Goal: Task Accomplishment & Management: Use online tool/utility

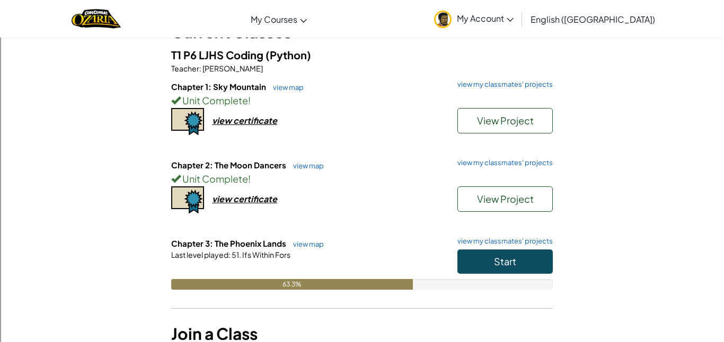
scroll to position [135, 0]
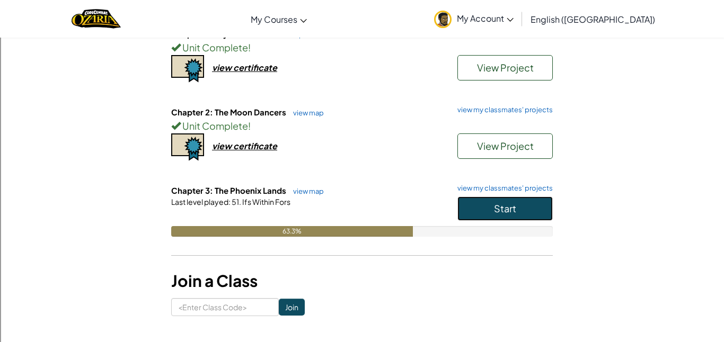
click at [506, 202] on span "Start" at bounding box center [505, 208] width 22 height 12
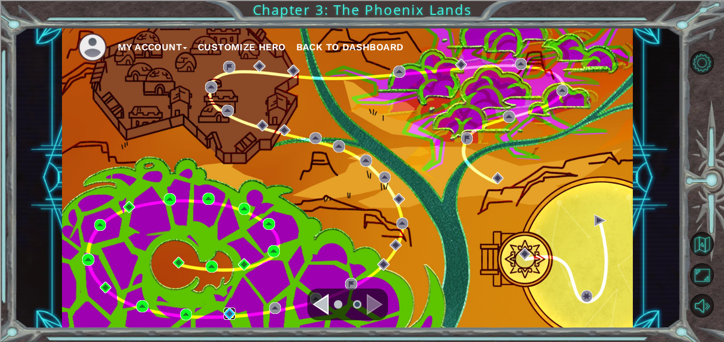
click at [231, 315] on img at bounding box center [230, 314] width 12 height 12
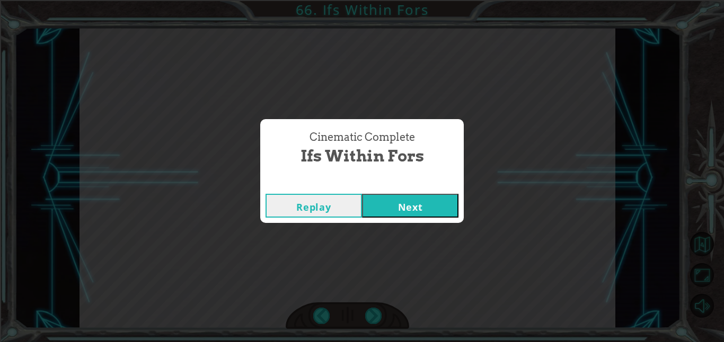
click at [421, 216] on button "Next" at bounding box center [410, 206] width 96 height 24
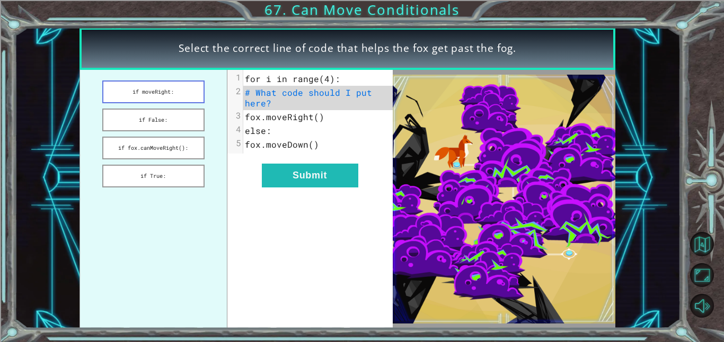
click at [166, 91] on button "if moveRight:" at bounding box center [153, 92] width 102 height 23
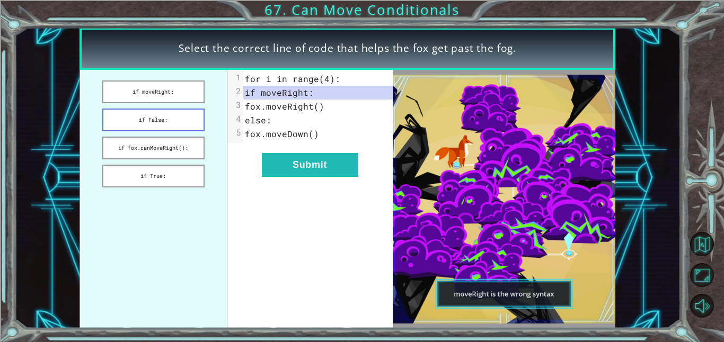
click at [191, 122] on button "if False:" at bounding box center [153, 120] width 102 height 23
click at [166, 157] on button "if fox.canMoveRight():" at bounding box center [153, 148] width 102 height 23
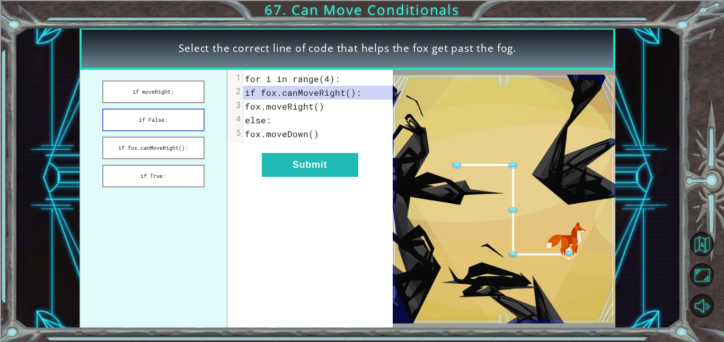
click at [182, 120] on button "if False:" at bounding box center [153, 120] width 102 height 23
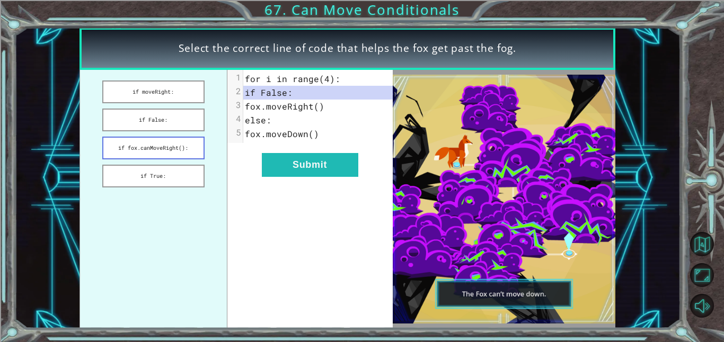
click at [166, 152] on button "if fox.canMoveRight():" at bounding box center [153, 148] width 102 height 23
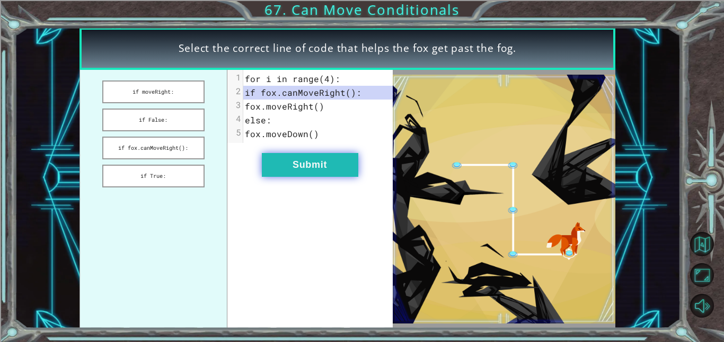
click at [317, 174] on button "Submit" at bounding box center [310, 165] width 96 height 24
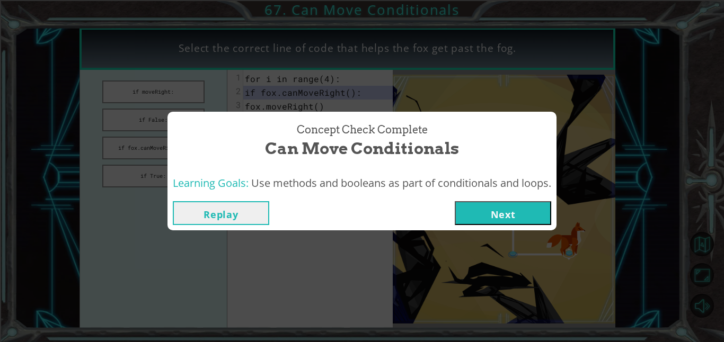
click at [513, 219] on button "Next" at bounding box center [503, 213] width 96 height 24
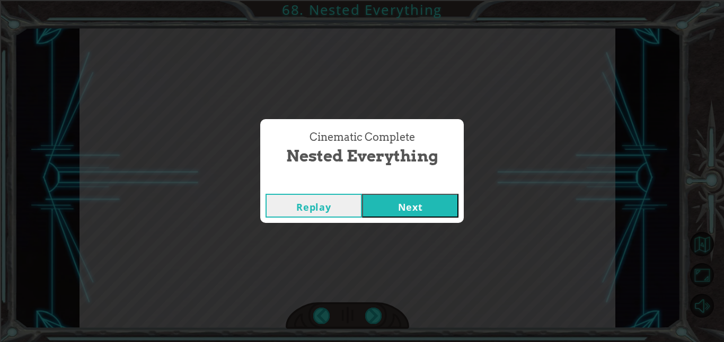
click at [431, 206] on button "Next" at bounding box center [410, 206] width 96 height 24
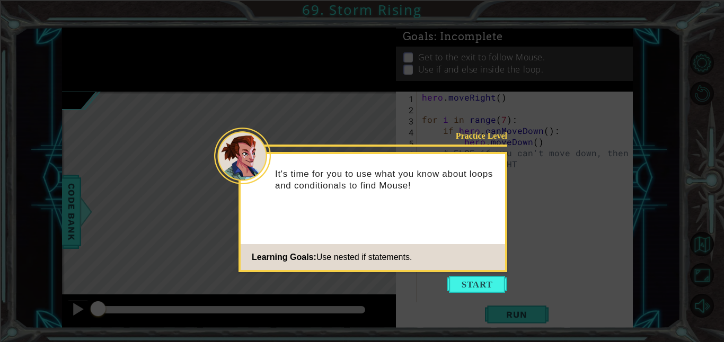
click at [639, 121] on icon at bounding box center [362, 171] width 724 height 342
click at [476, 290] on button "Start" at bounding box center [477, 284] width 60 height 17
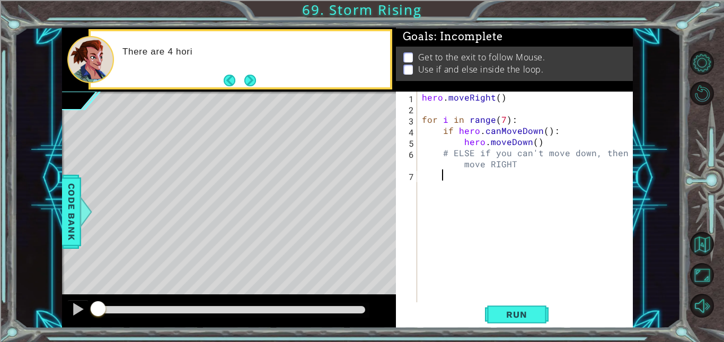
paste textarea "Code Area"
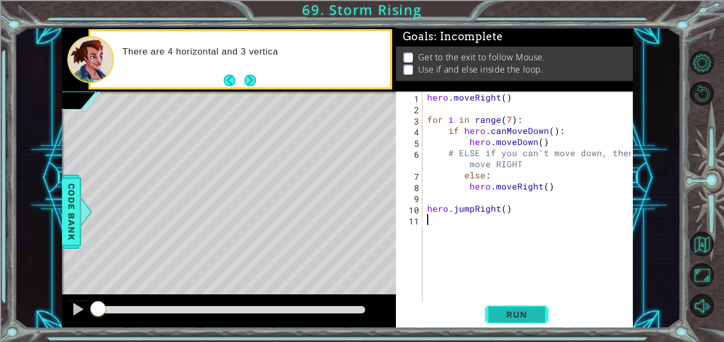
click at [512, 314] on span "Run" at bounding box center [516, 314] width 42 height 11
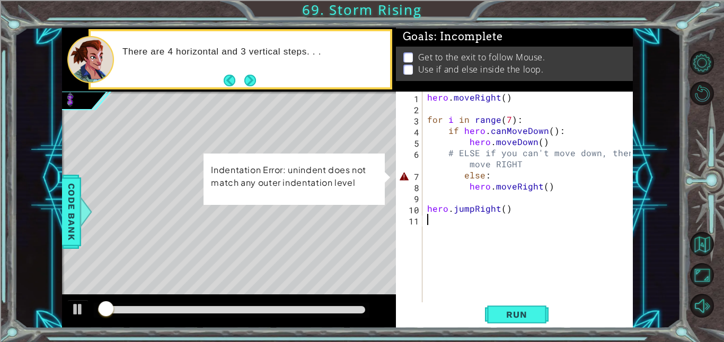
click at [453, 174] on div "hero . moveRight ( ) for i in range ( 7 ) : if hero . canMoveDown ( ) : hero . …" at bounding box center [530, 209] width 211 height 234
click at [460, 175] on div "hero . moveRight ( ) for i in range ( 7 ) : if hero . canMoveDown ( ) : hero . …" at bounding box center [530, 209] width 211 height 234
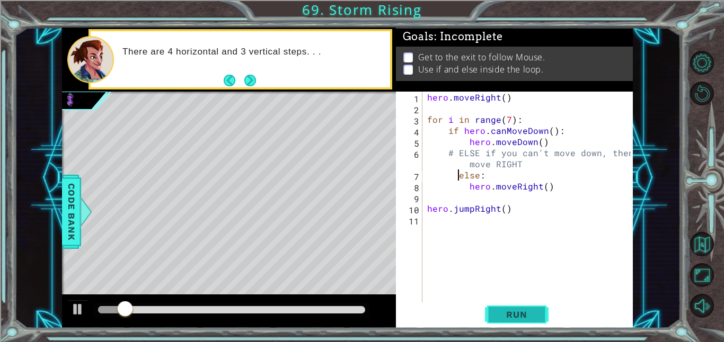
click at [526, 304] on button "Run" at bounding box center [517, 314] width 64 height 24
type textarea "else:"
click at [529, 310] on span "Run" at bounding box center [516, 314] width 42 height 11
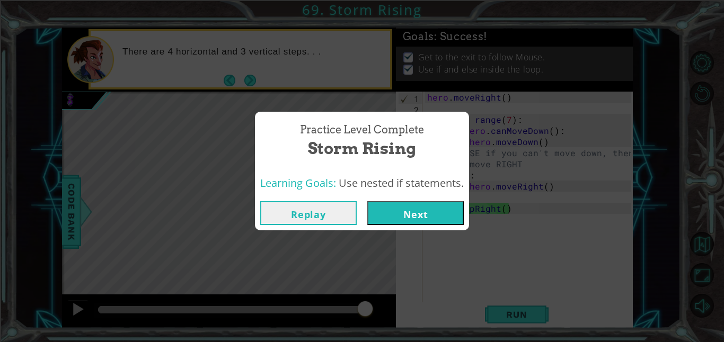
click at [436, 217] on button "Next" at bounding box center [415, 213] width 96 height 24
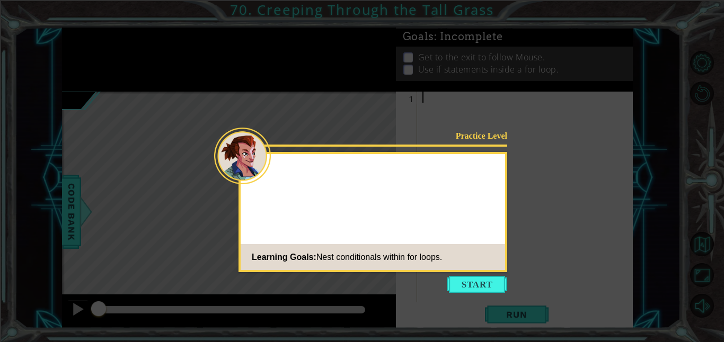
click at [485, 297] on icon at bounding box center [362, 171] width 724 height 342
click at [479, 283] on button "Start" at bounding box center [477, 284] width 60 height 17
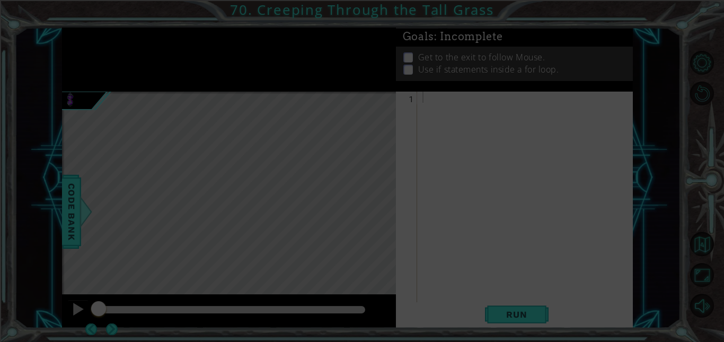
click at [564, 175] on icon at bounding box center [362, 171] width 724 height 342
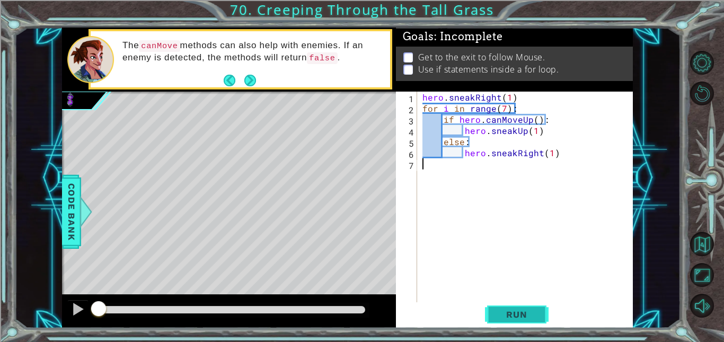
click at [536, 309] on span "Run" at bounding box center [516, 314] width 42 height 11
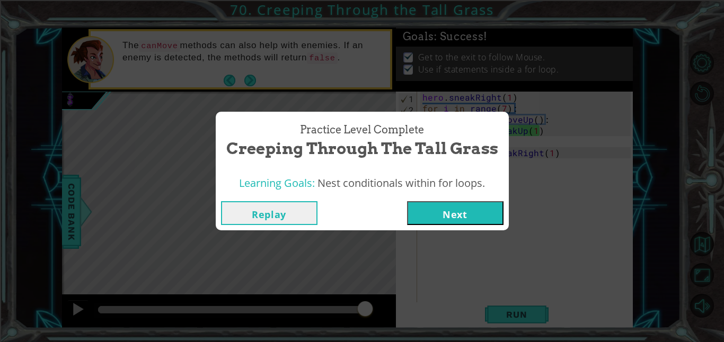
click at [239, 221] on button "Replay" at bounding box center [269, 213] width 96 height 24
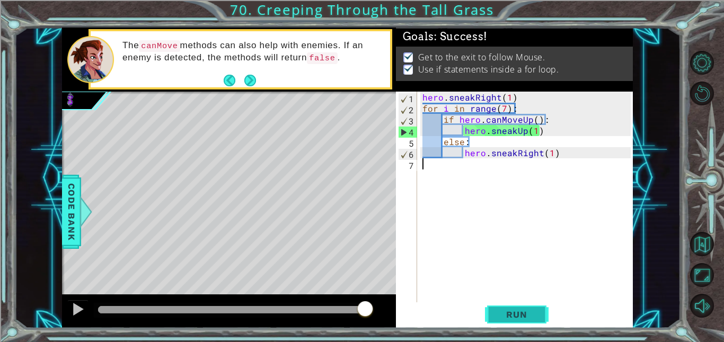
click at [512, 308] on button "Run" at bounding box center [517, 314] width 64 height 24
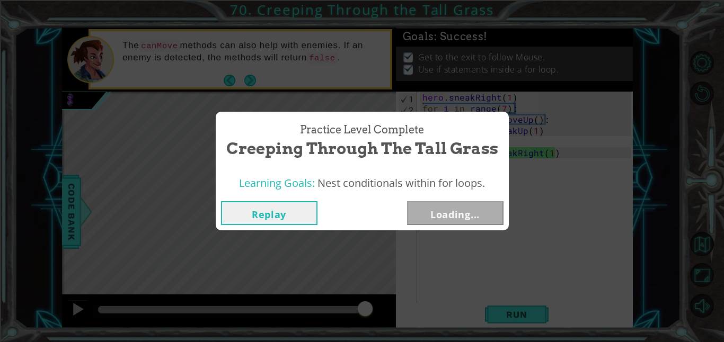
drag, startPoint x: 138, startPoint y: 309, endPoint x: 492, endPoint y: 342, distance: 355.4
click at [492, 342] on body "1 ההההההההההההההההההההההההההההההההההההההההההההההההההההההההההההההההההההההההההההה…" at bounding box center [362, 171] width 724 height 342
click at [476, 222] on button "Next" at bounding box center [455, 213] width 96 height 24
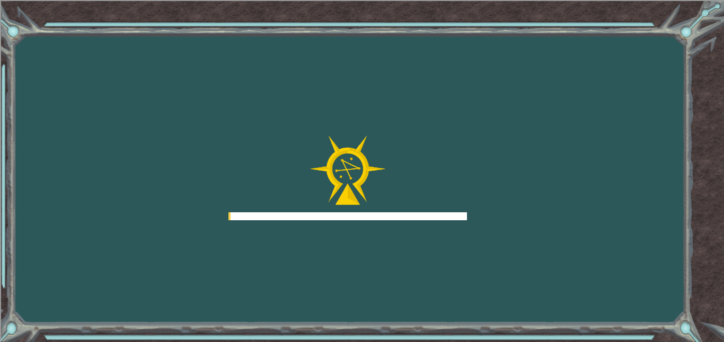
click at [485, 217] on div "Goals Error loading from server. Try refreshing the page. You'll need to join a…" at bounding box center [362, 171] width 724 height 342
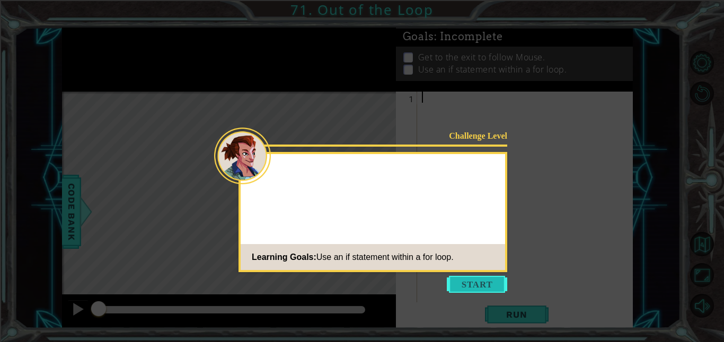
click at [478, 281] on button "Start" at bounding box center [477, 284] width 60 height 17
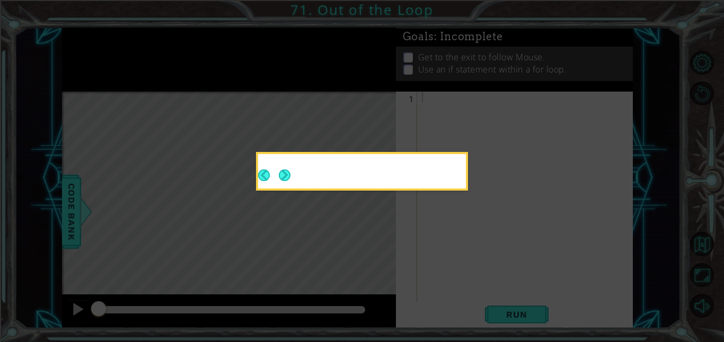
click at [293, 173] on div at bounding box center [362, 173] width 208 height 30
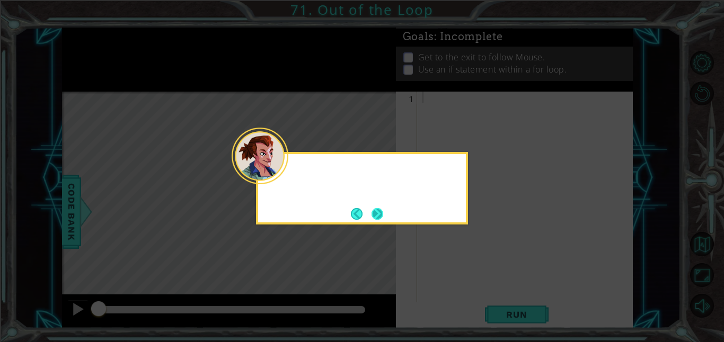
click at [378, 219] on button "Next" at bounding box center [378, 214] width 20 height 20
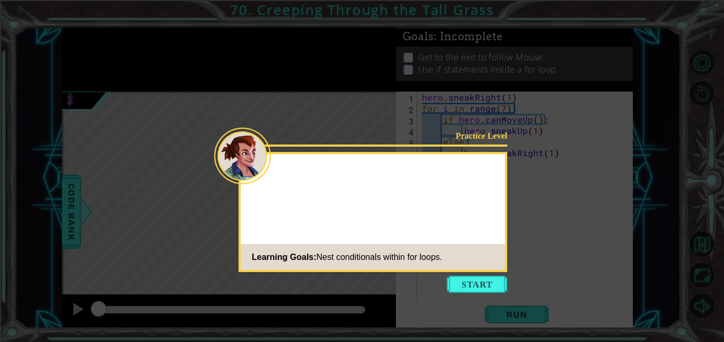
click at [448, 270] on div "Practice Level Learning Goals: Nest conditionals within for loops." at bounding box center [372, 212] width 269 height 120
click at [460, 280] on button "Start" at bounding box center [477, 284] width 60 height 17
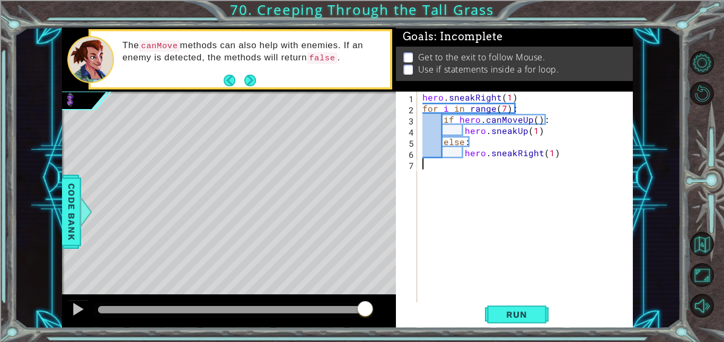
drag, startPoint x: 101, startPoint y: 309, endPoint x: 463, endPoint y: 341, distance: 363.7
click at [463, 341] on div "1 ההההההההההההההההההההההההההההההההההההההההההההההההההההההההההההההההההההההההההההה…" at bounding box center [362, 171] width 724 height 342
click at [541, 320] on button "Run" at bounding box center [517, 314] width 64 height 24
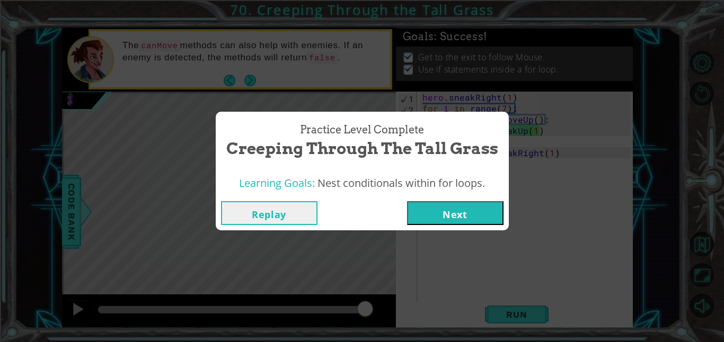
drag, startPoint x: 132, startPoint y: 308, endPoint x: 426, endPoint y: 339, distance: 295.7
click at [426, 339] on body "1 ההההההההההההההההההההההההההההההההההההההההההההההההההההההההההההההההההההההההההההה…" at bounding box center [362, 171] width 724 height 342
click at [470, 217] on button "Next" at bounding box center [455, 213] width 96 height 24
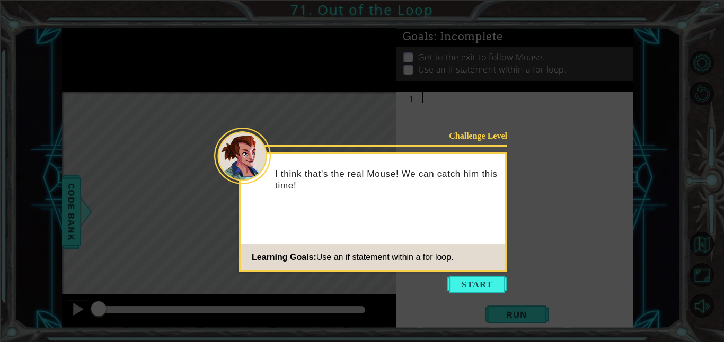
click at [478, 294] on icon at bounding box center [362, 171] width 724 height 342
click at [470, 280] on button "Start" at bounding box center [477, 284] width 60 height 17
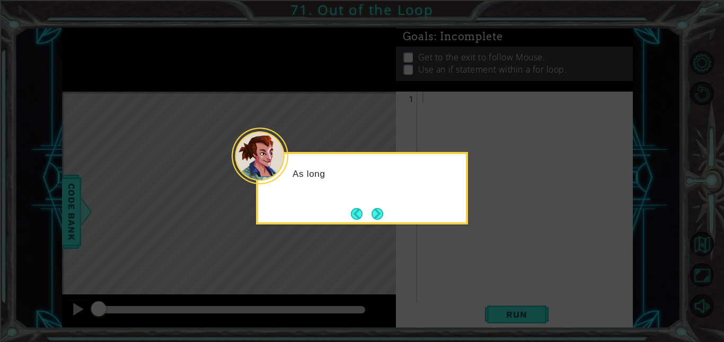
click at [386, 223] on div "As long" at bounding box center [362, 188] width 212 height 73
click at [381, 217] on button "Next" at bounding box center [377, 213] width 19 height 19
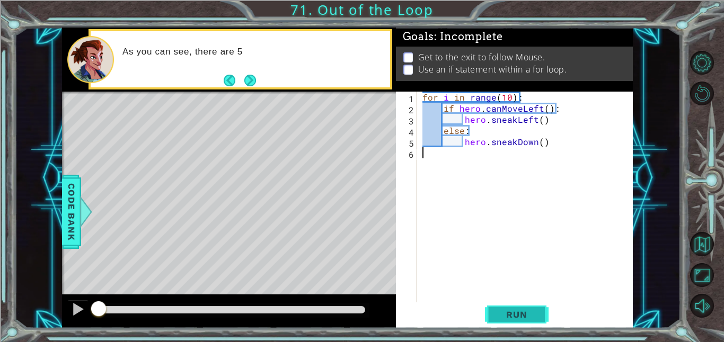
click at [530, 320] on button "Run" at bounding box center [517, 314] width 64 height 24
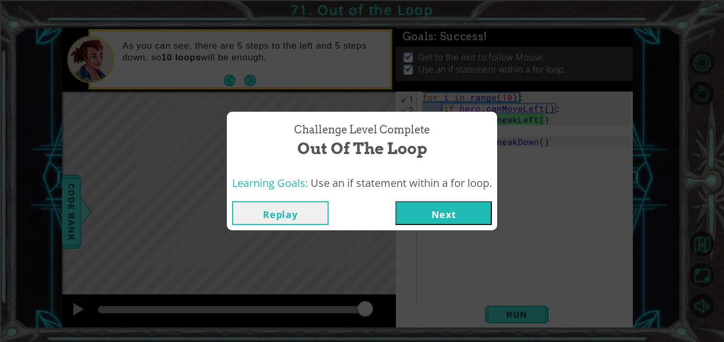
click at [420, 222] on button "Next" at bounding box center [443, 213] width 96 height 24
